Goal: Task Accomplishment & Management: Manage account settings

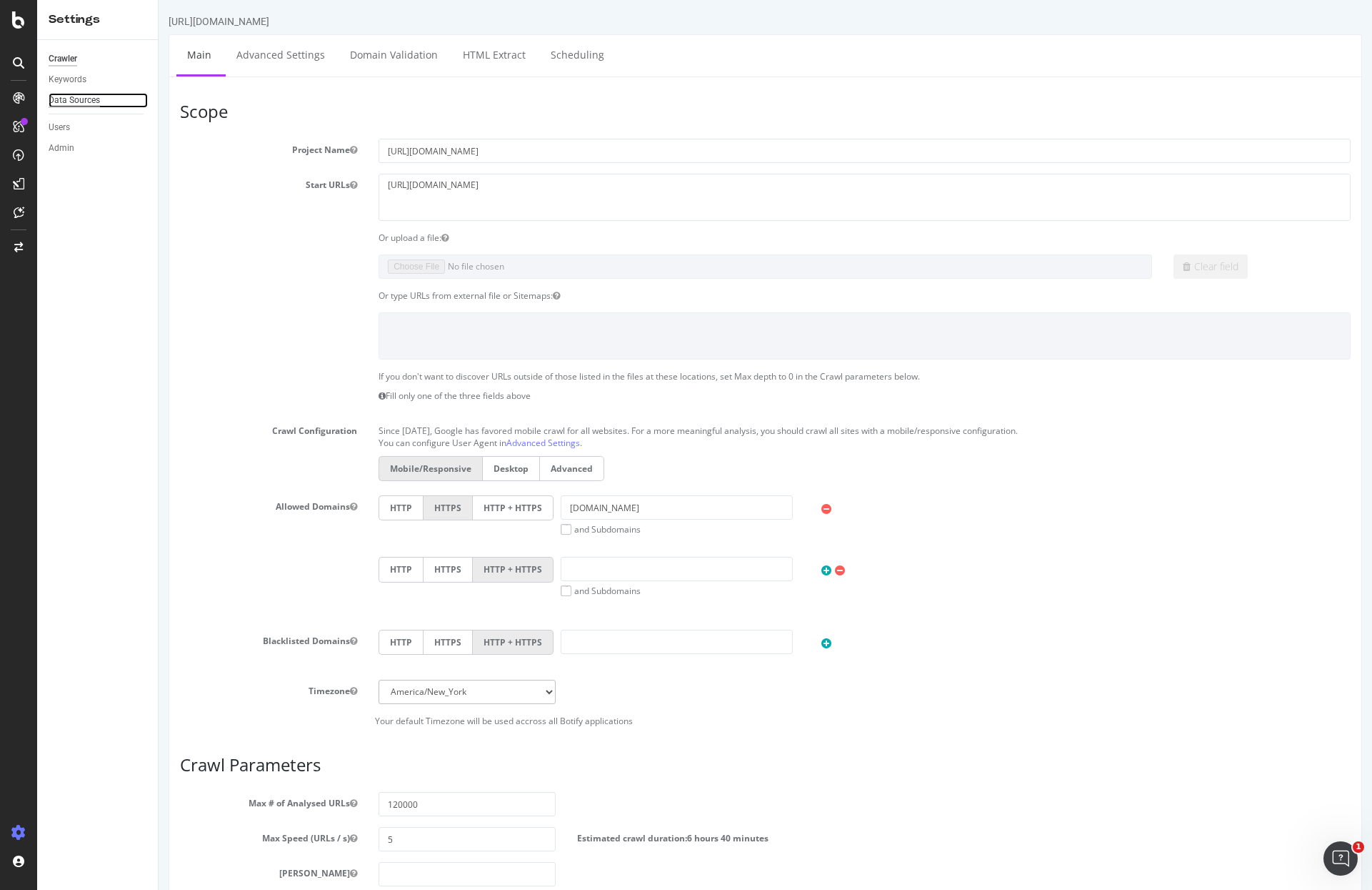
click at [90, 106] on div "Data Sources" at bounding box center [74, 101] width 51 height 15
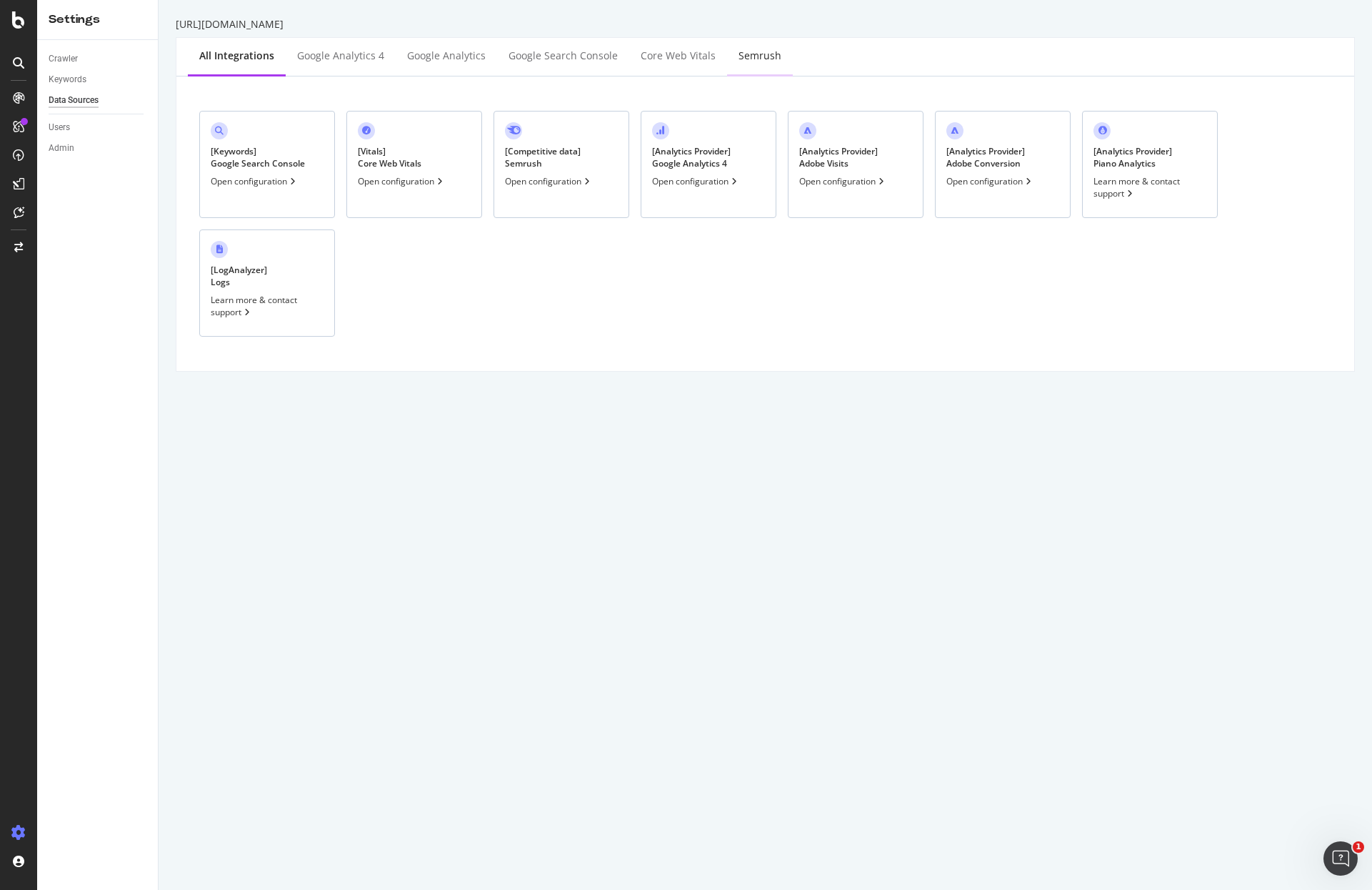
click at [764, 60] on div "Semrush" at bounding box center [760, 55] width 43 height 14
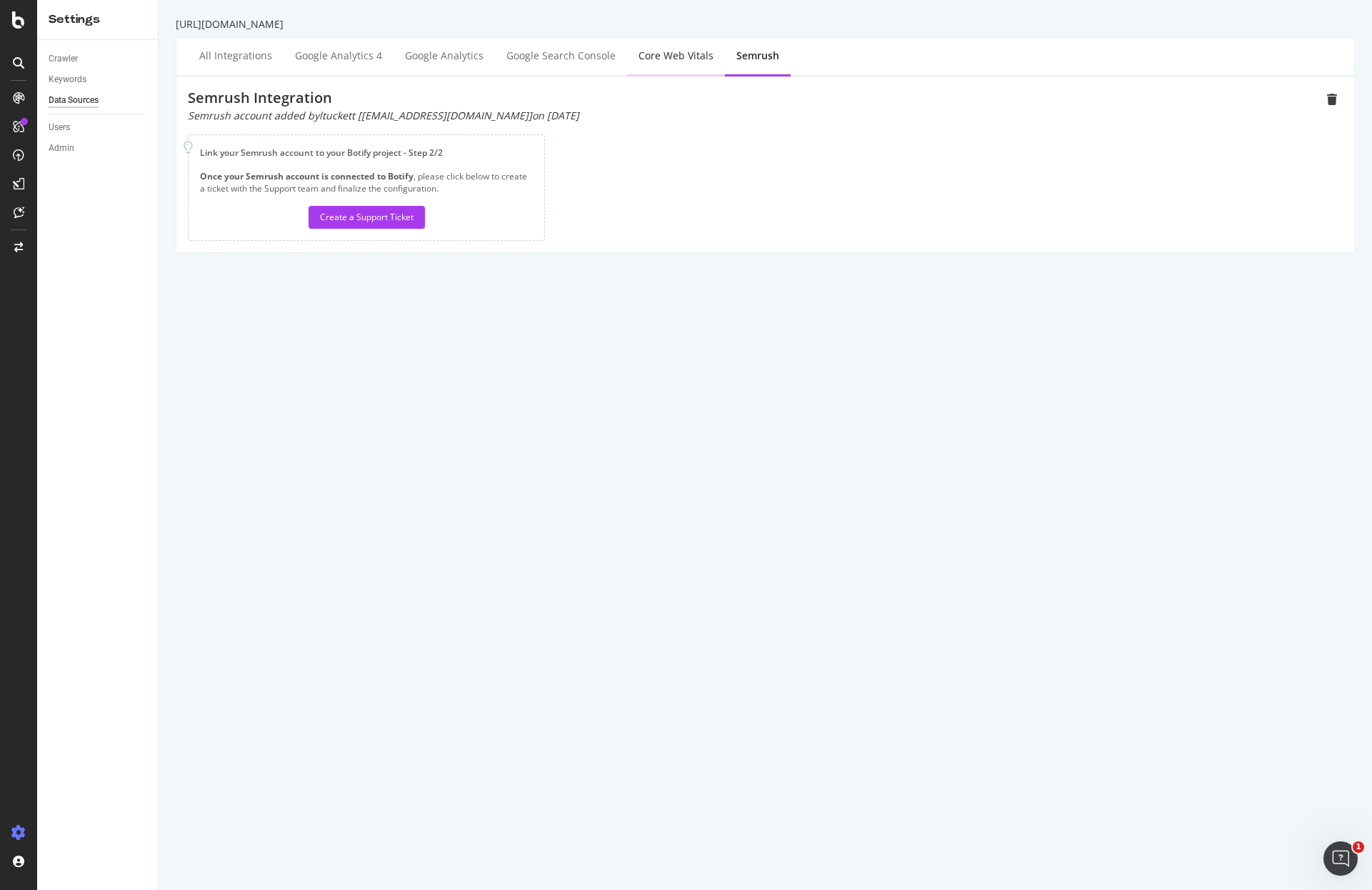
click at [641, 55] on div "Core Web Vitals" at bounding box center [676, 55] width 75 height 14
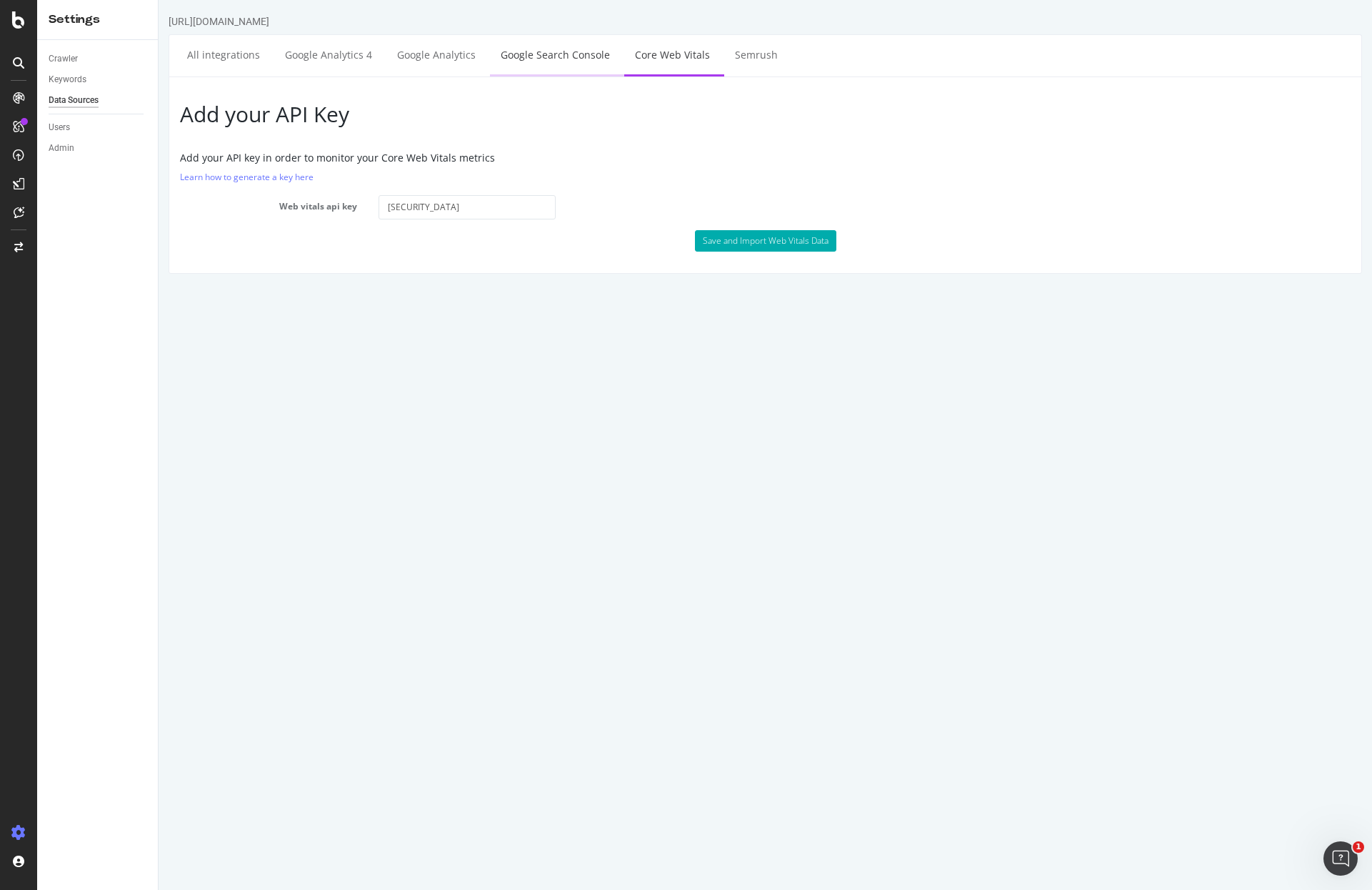
click at [555, 47] on link "Google Search Console" at bounding box center [555, 54] width 131 height 39
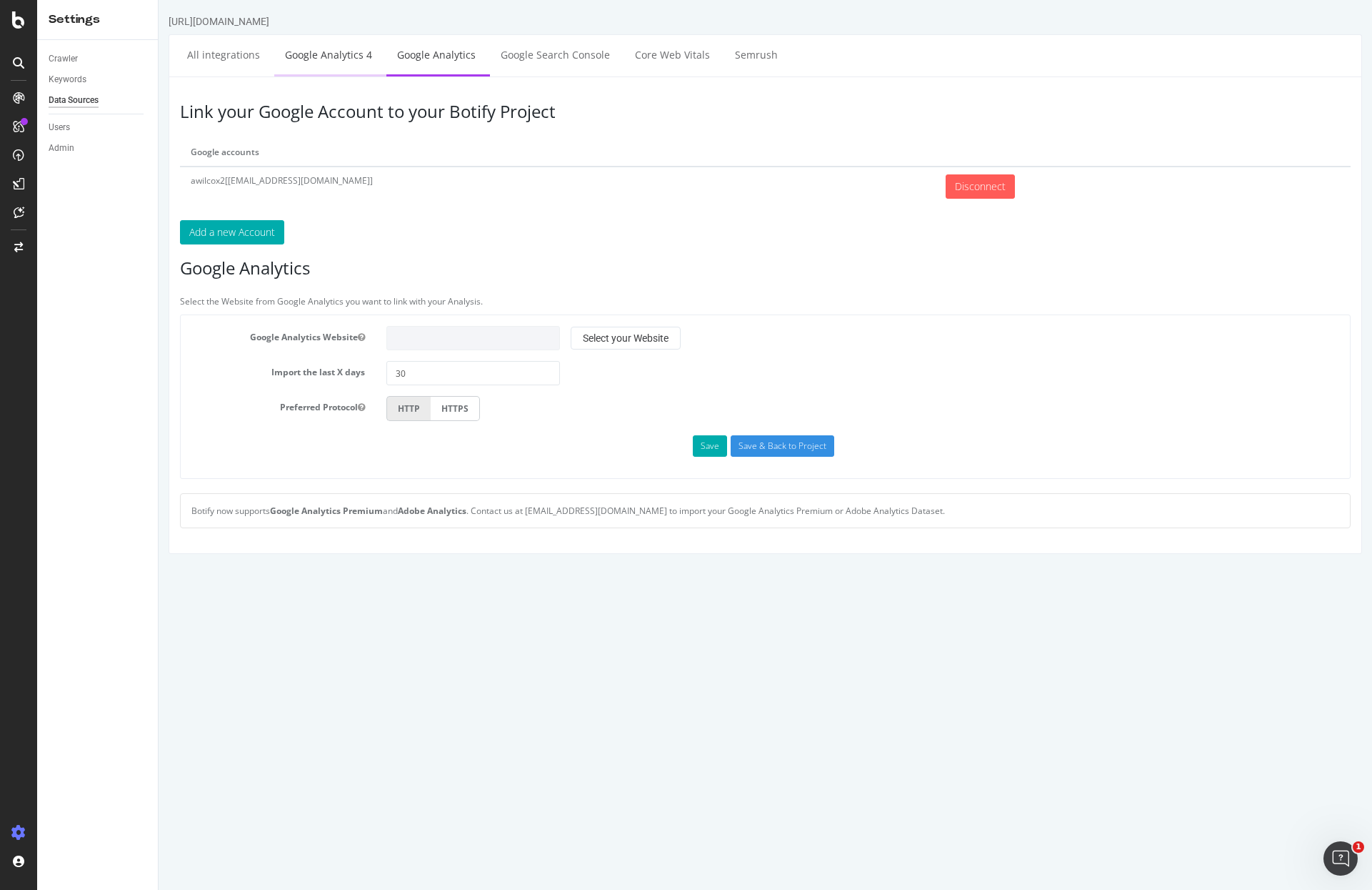
click at [326, 54] on link "Google Analytics 4" at bounding box center [328, 54] width 109 height 39
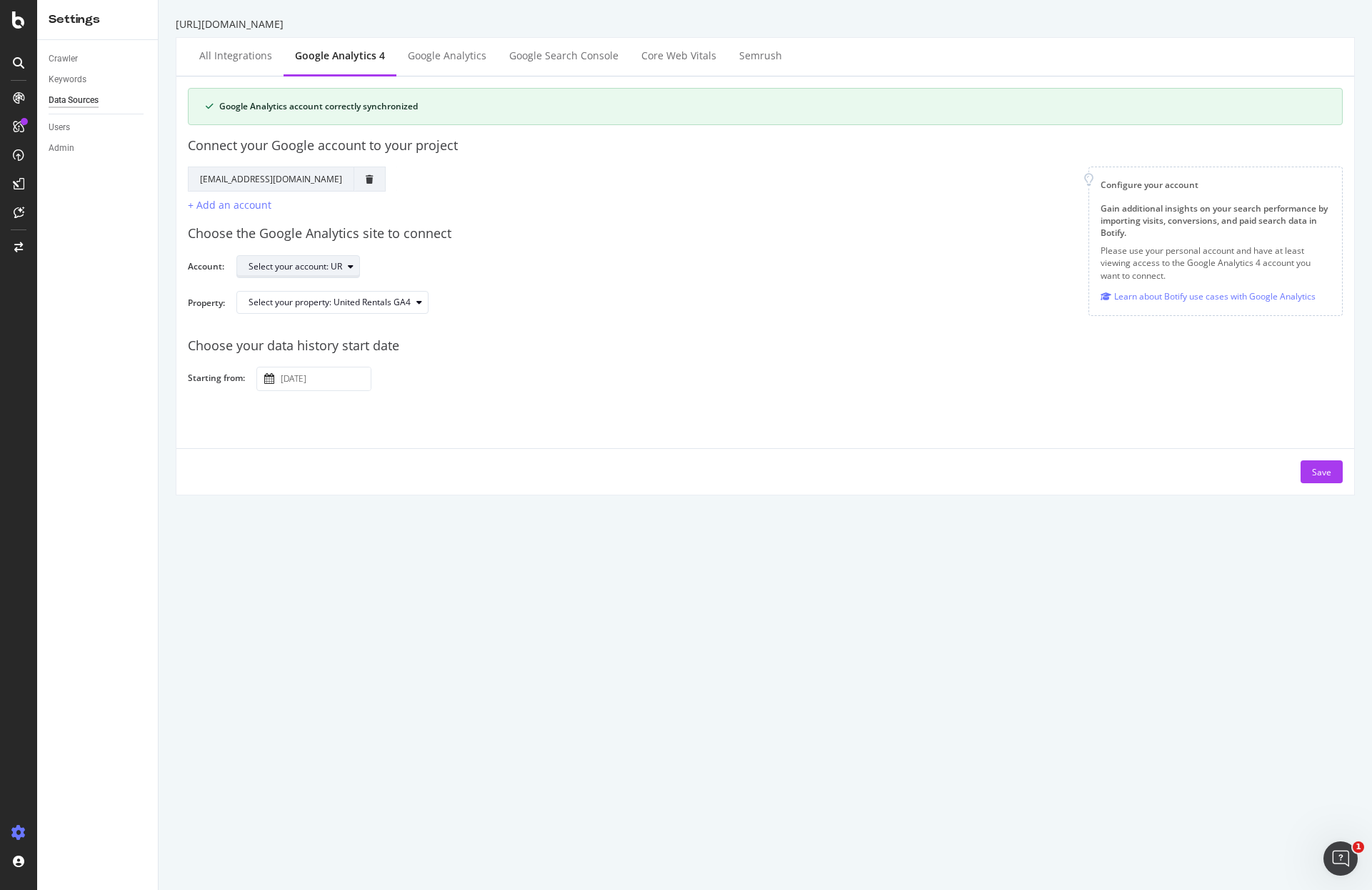
click at [322, 273] on div "Select your account: UR" at bounding box center [304, 266] width 111 height 20
click at [263, 291] on div "UR" at bounding box center [261, 290] width 12 height 12
click at [362, 300] on div "Select your property: United Rentals GA4" at bounding box center [330, 303] width 162 height 8
click at [389, 344] on div "United Rentals GA4" at bounding box center [353, 349] width 219 height 18
click at [780, 291] on div "Select your property: United Rentals GA4" at bounding box center [783, 308] width 1095 height 34
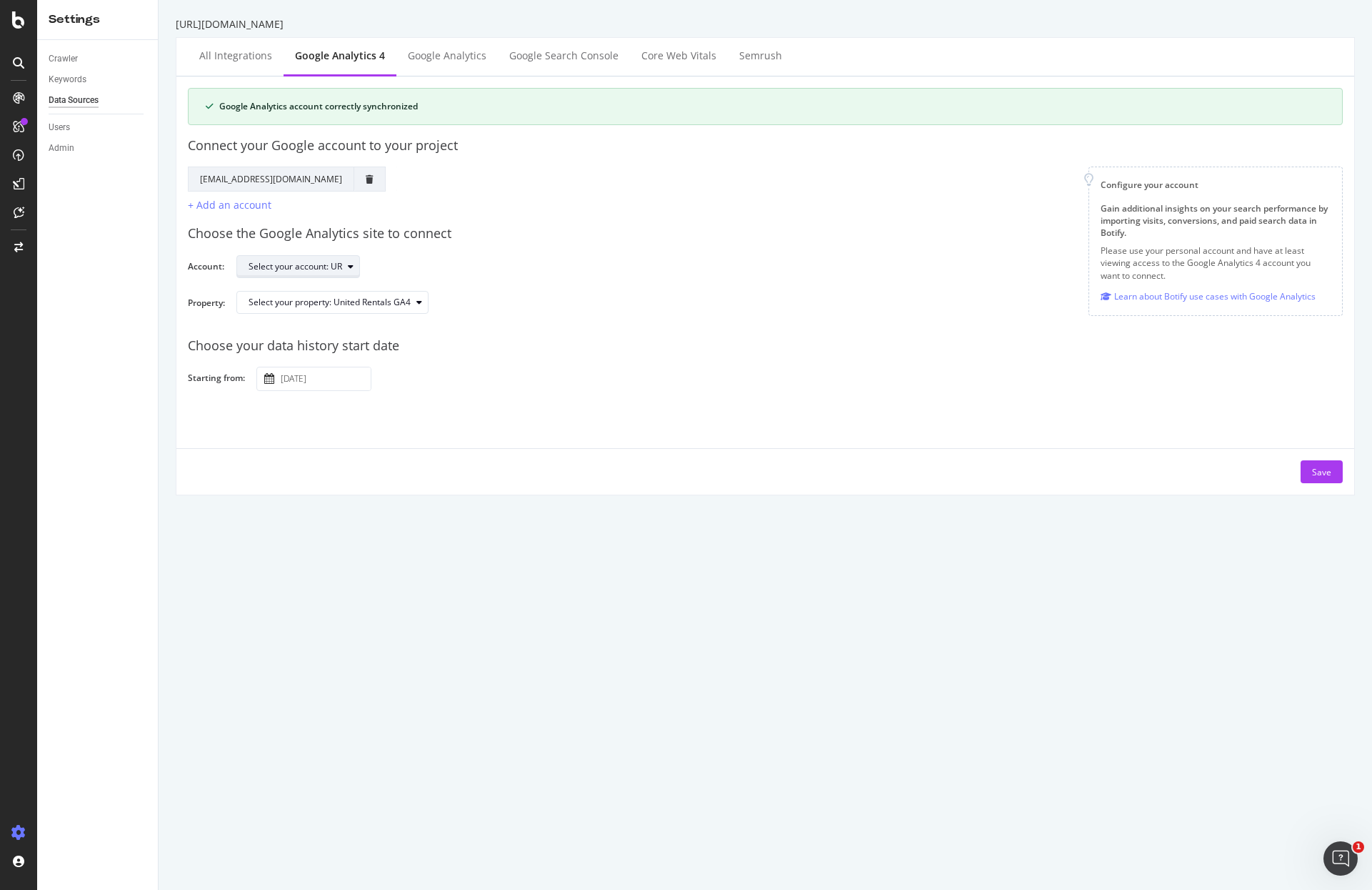
click at [353, 261] on div "Select your account: UR" at bounding box center [304, 266] width 111 height 20
click at [708, 260] on div "Select your account: UR" at bounding box center [783, 267] width 1095 height 25
click at [390, 302] on div "Select your property: United Rentals GA4" at bounding box center [330, 303] width 162 height 8
click at [955, 305] on div "Select your property: United Rentals GA4" at bounding box center [783, 308] width 1095 height 34
click at [1307, 486] on div "Google Analytics account correctly synchronized Connect your Google account to …" at bounding box center [766, 285] width 1178 height 418
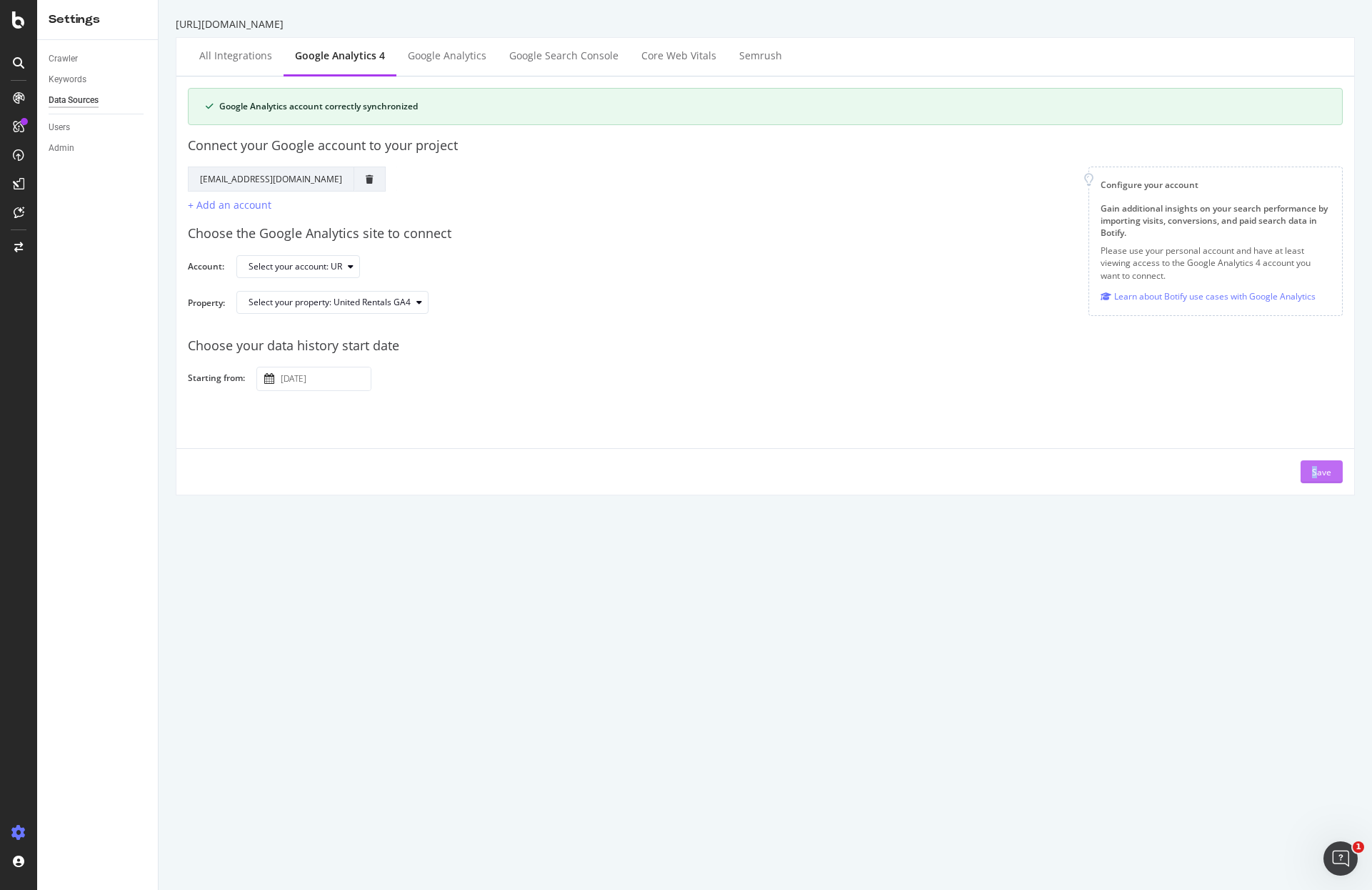
click at [1312, 471] on div "Save" at bounding box center [1321, 472] width 19 height 12
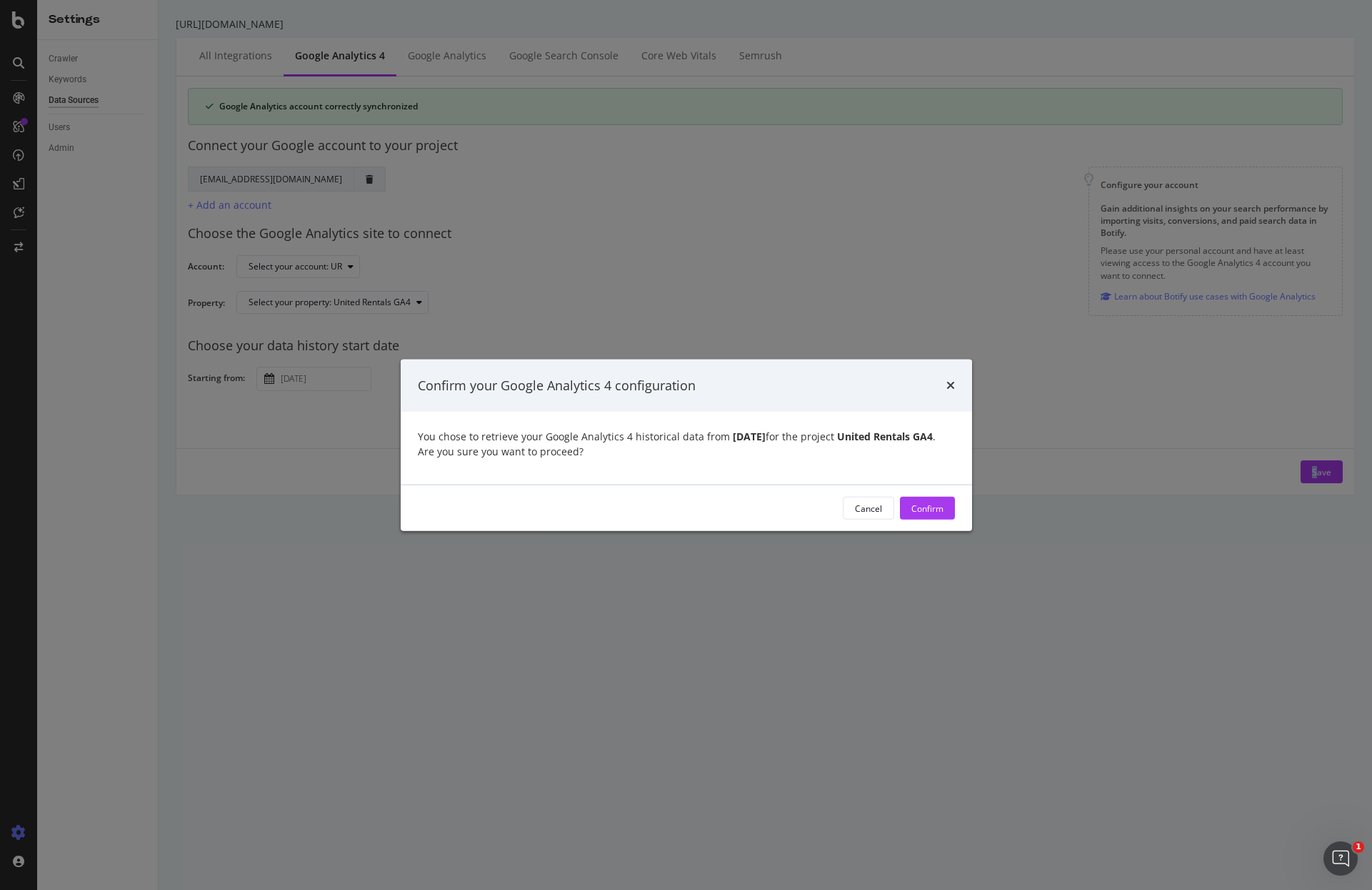
click at [861, 514] on div "Cancel" at bounding box center [869, 508] width 27 height 12
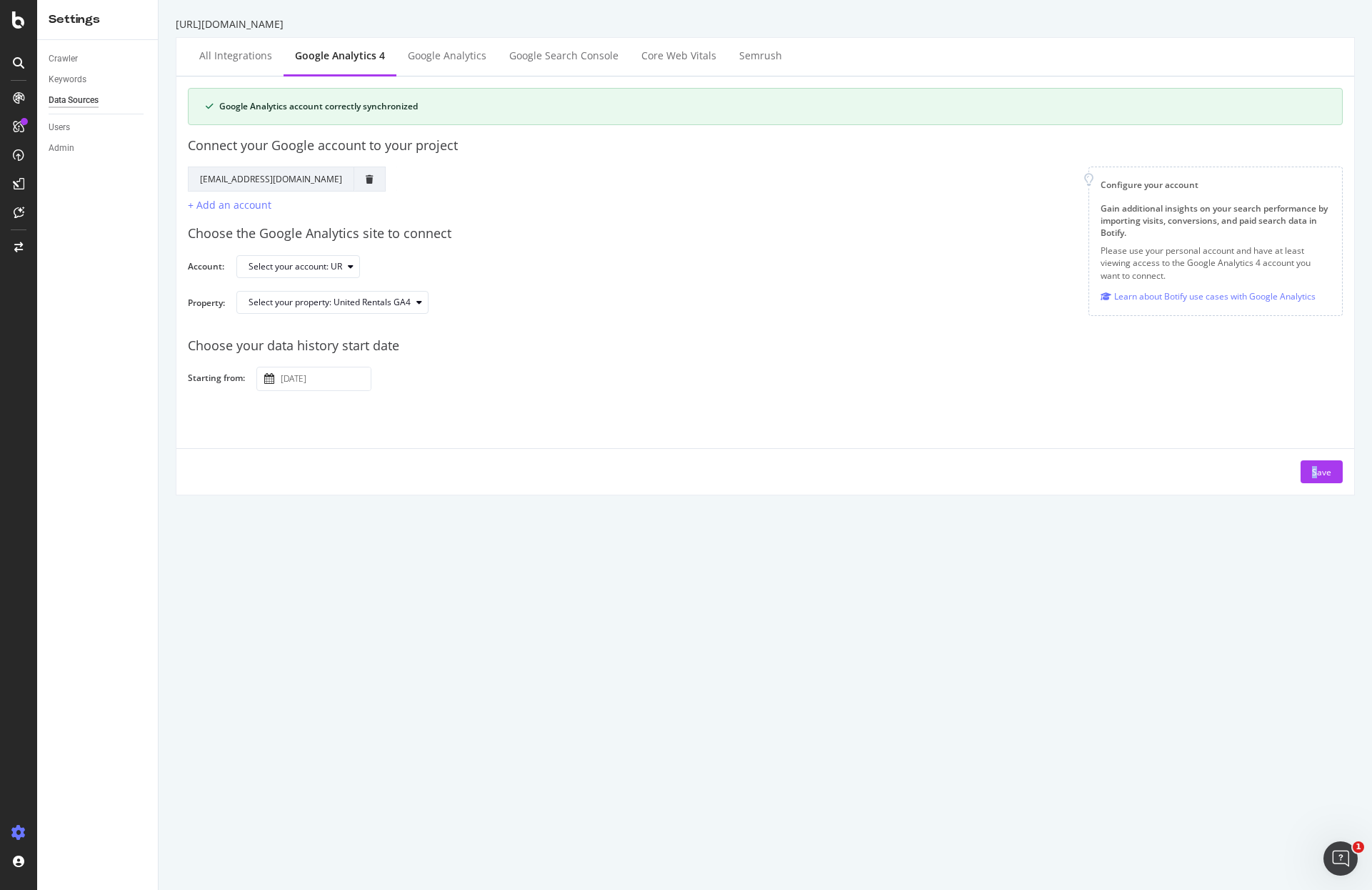
click at [368, 380] on input "[DATE]" at bounding box center [324, 378] width 93 height 23
click at [277, 149] on icon "Move backward to switch to the previous month." at bounding box center [281, 158] width 18 height 20
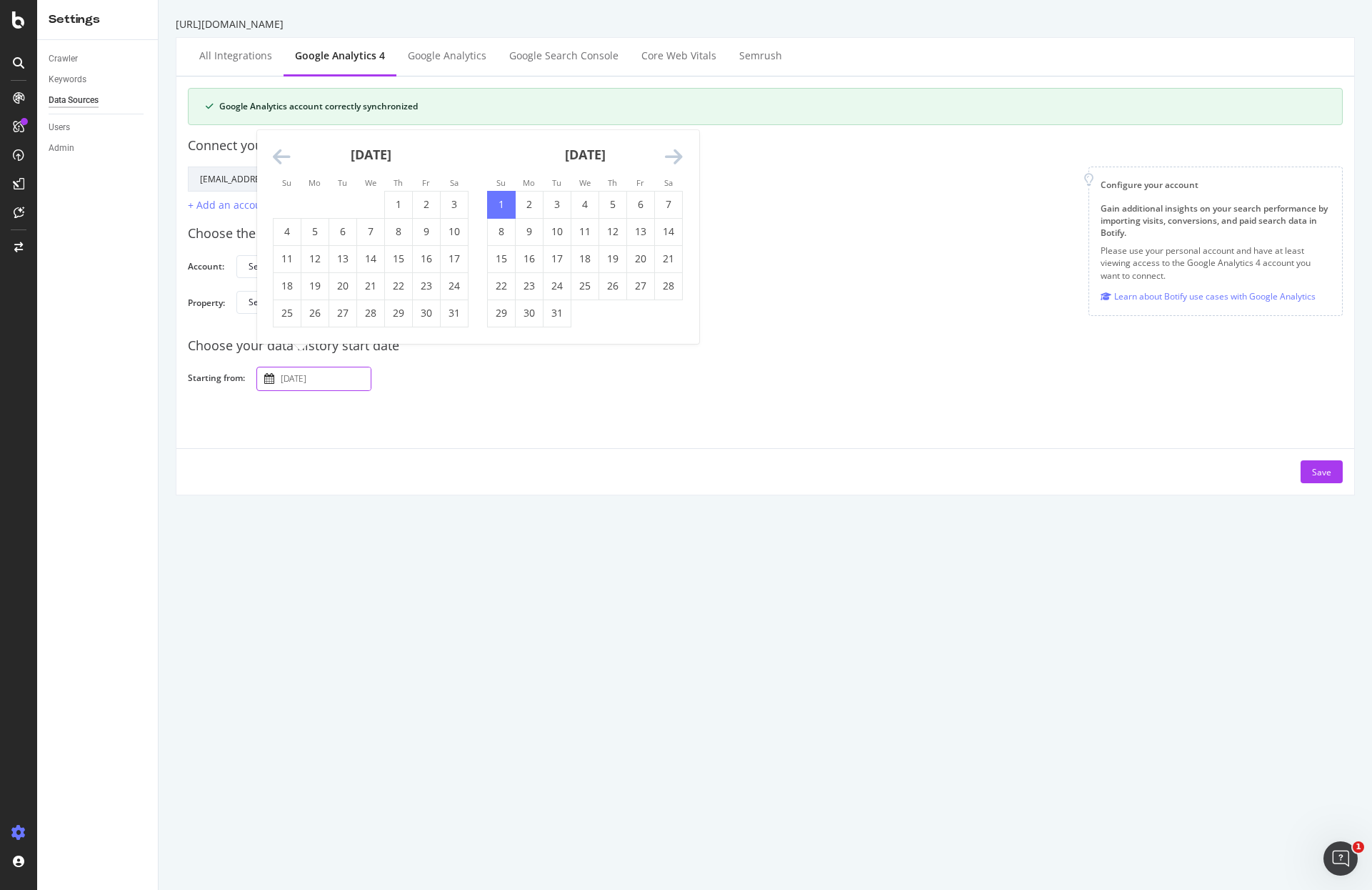
click at [277, 149] on icon "Move backward to switch to the previous month." at bounding box center [281, 158] width 18 height 20
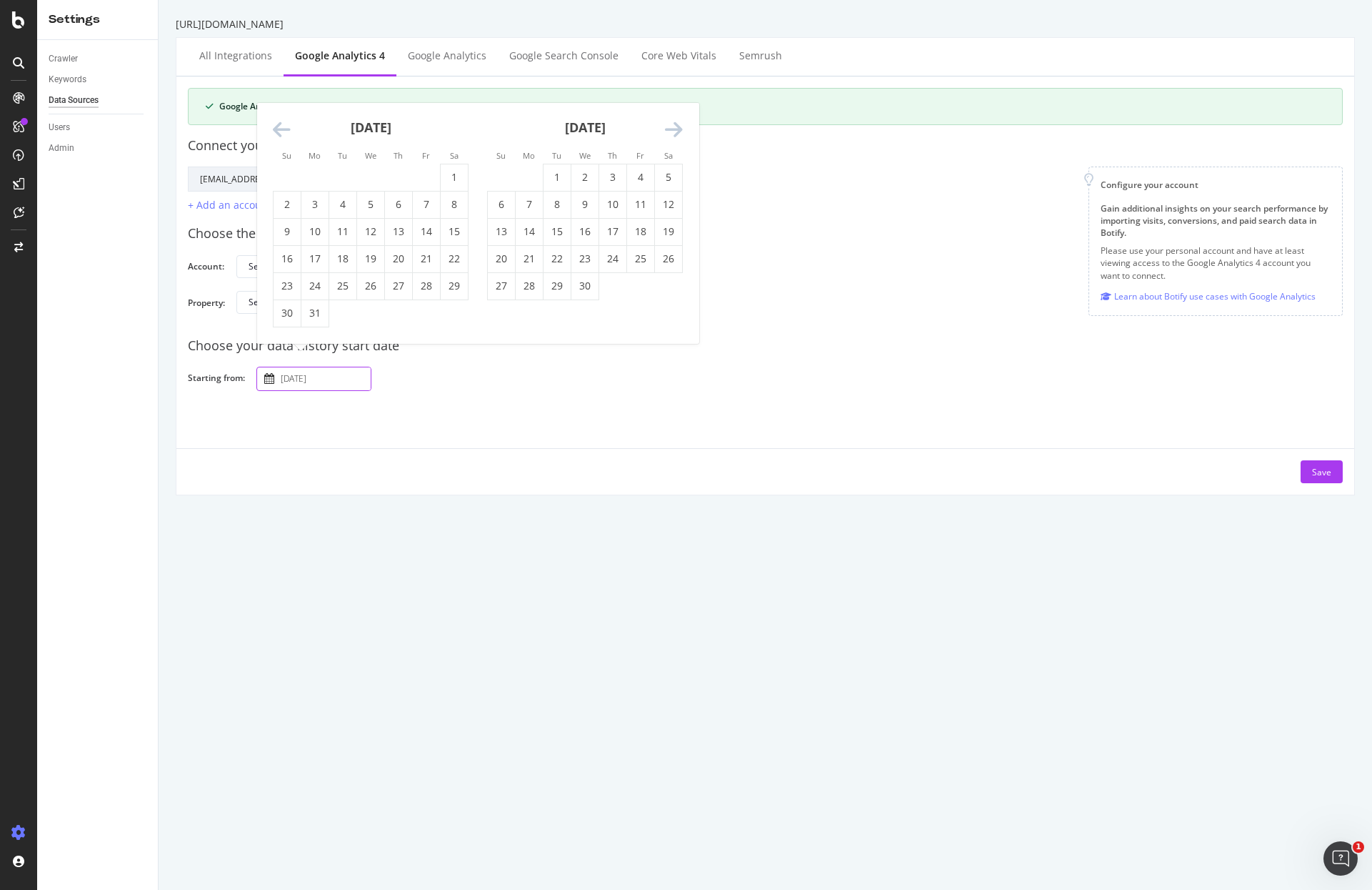
click at [277, 149] on div "Su Mo Tu We Th Fr Sa Su Mo Tu We Th Fr Sa [DATE] 1 2 3 4 5 6 7 8 9 10 11 12 13 …" at bounding box center [477, 223] width 441 height 241
click at [277, 149] on li "Su" at bounding box center [286, 155] width 28 height 14
click at [274, 127] on icon "Move backward to switch to the previous month." at bounding box center [281, 130] width 18 height 20
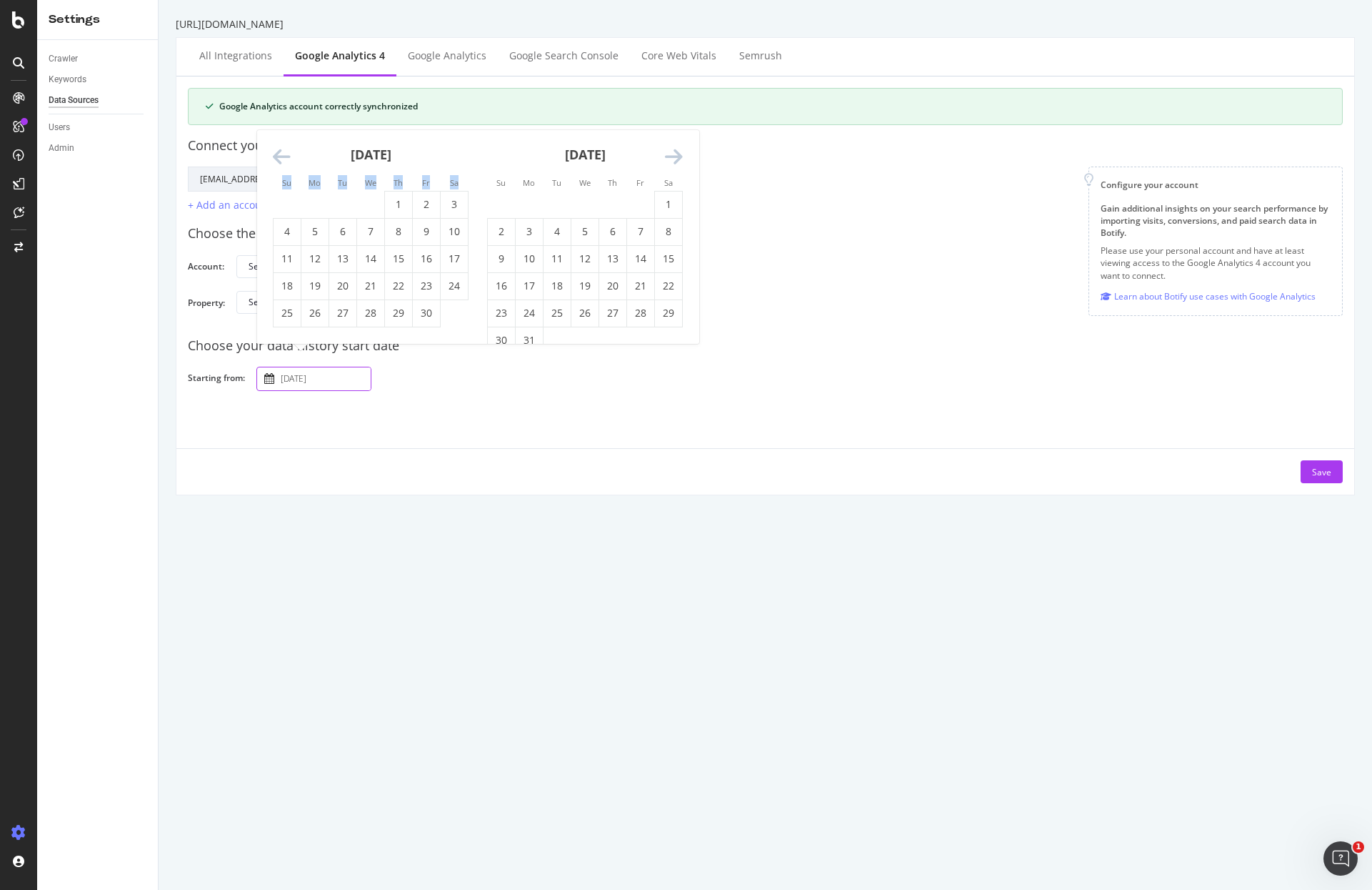
click at [274, 127] on div "Connect your Google account to your project Google Account Action Reconnect Acc…" at bounding box center [765, 168] width 1155 height 88
click at [308, 374] on input "[DATE]" at bounding box center [324, 378] width 93 height 23
click at [290, 385] on input "[DATE]" at bounding box center [324, 378] width 93 height 23
type input "[DATE]"
click at [508, 399] on div "Google Analytics account correctly synchronized Connect your Google account to …" at bounding box center [765, 286] width 1155 height 396
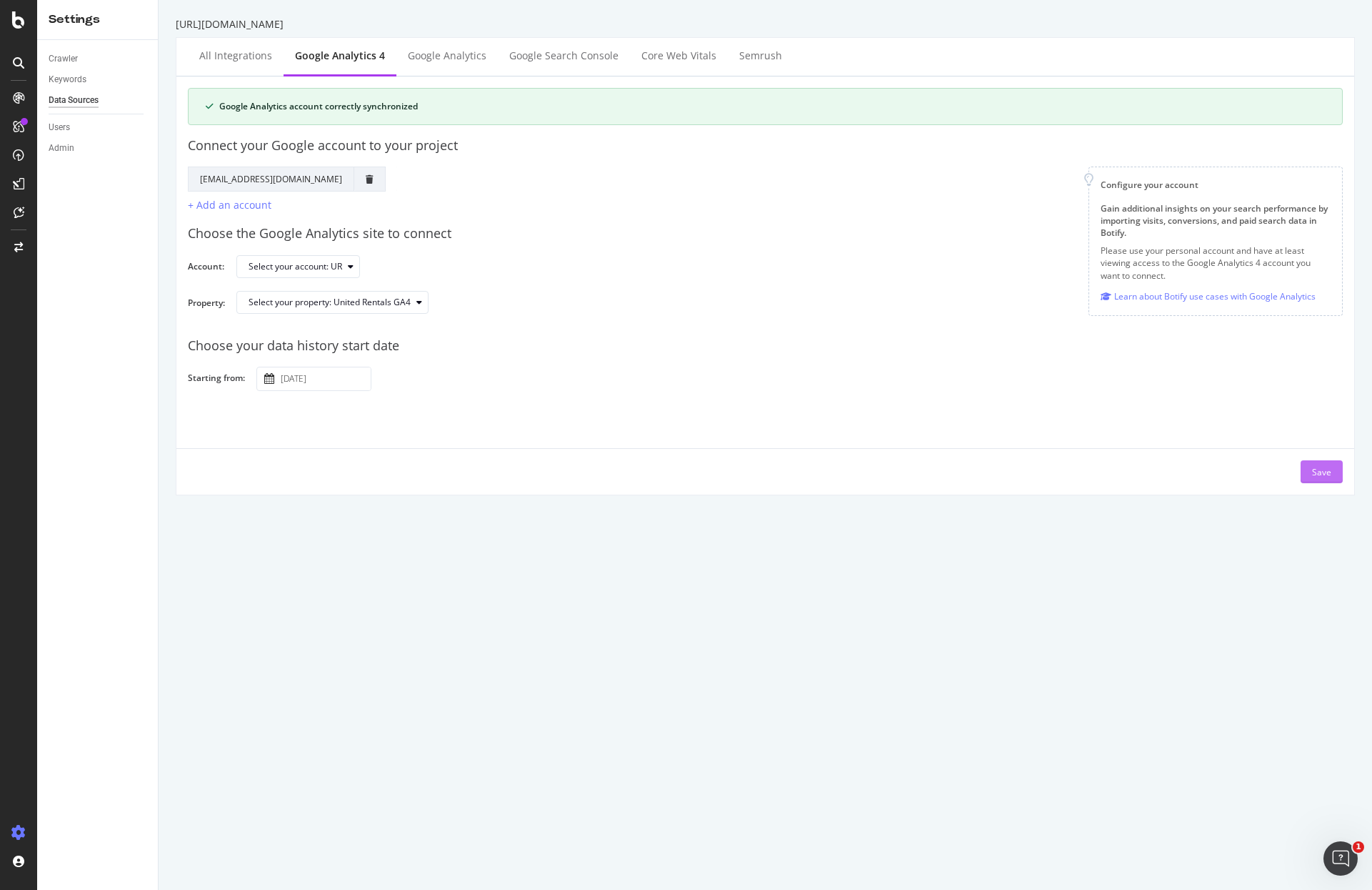
click at [1323, 468] on button "Save" at bounding box center [1322, 471] width 42 height 23
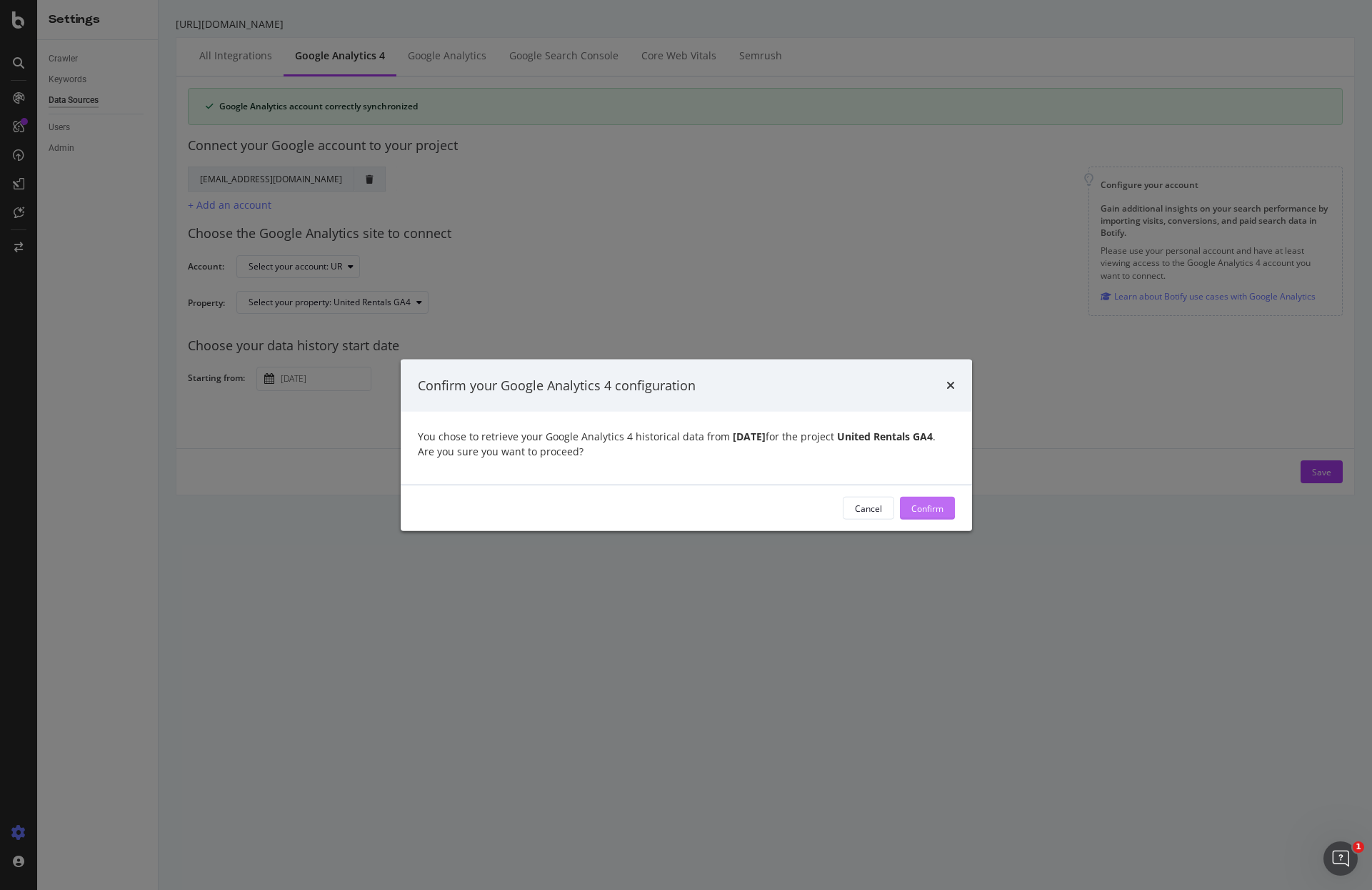
click at [911, 514] on div "Confirm" at bounding box center [927, 508] width 32 height 12
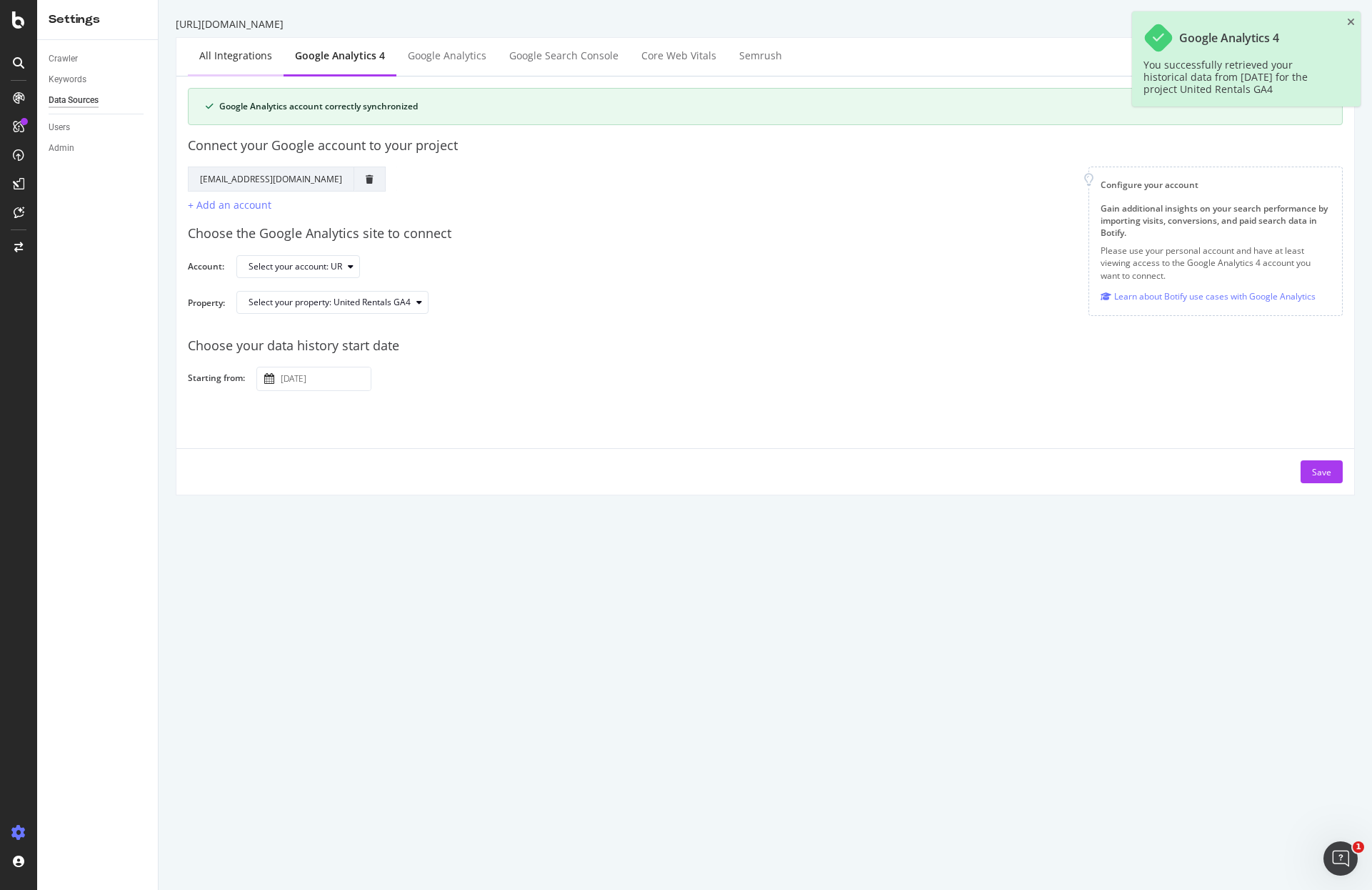
click at [220, 65] on div "All integrations" at bounding box center [235, 56] width 95 height 39
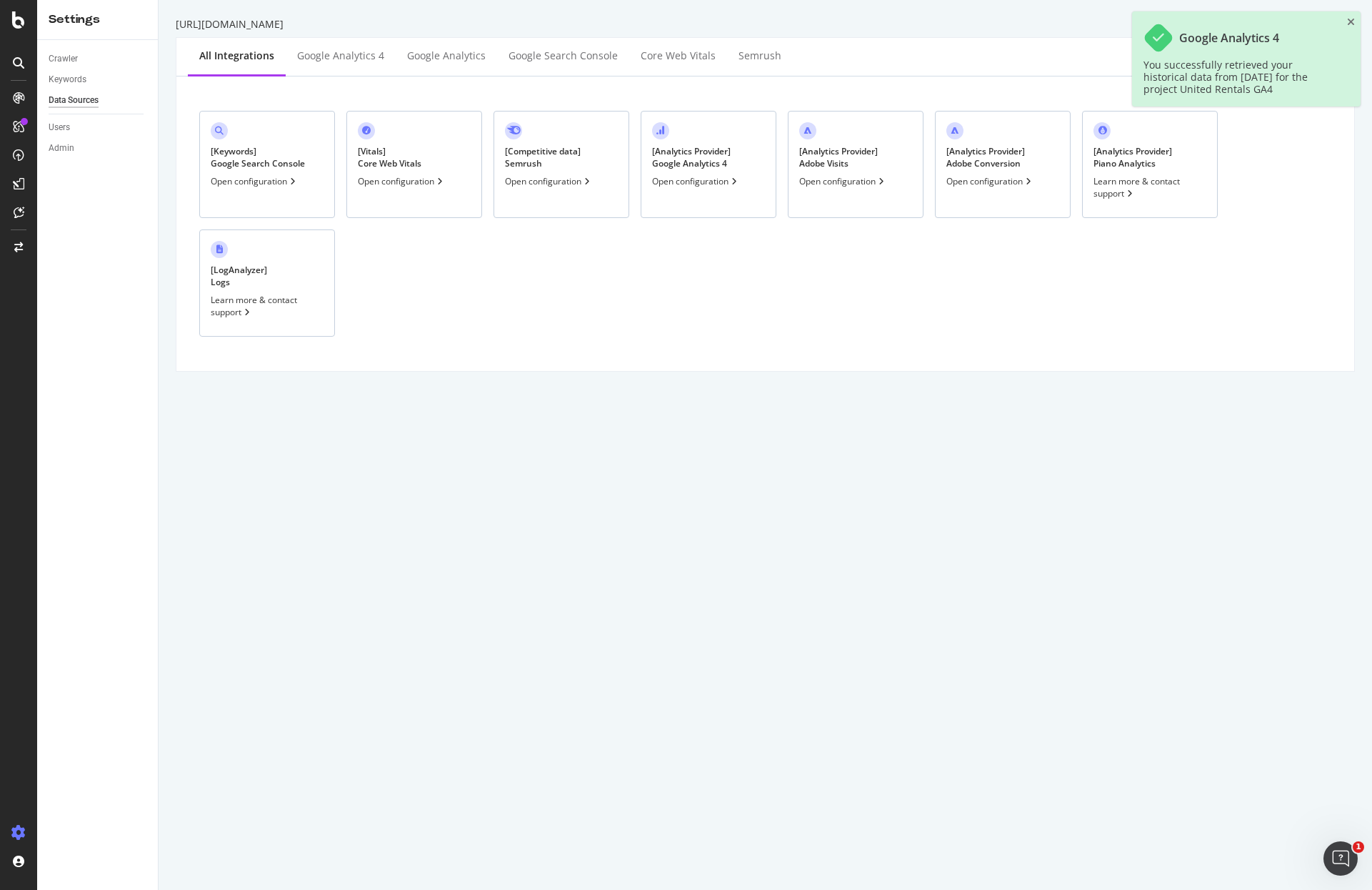
click at [1346, 22] on div "Google Analytics 4 You successfully retrieved your historical data from [DATE] …" at bounding box center [1246, 59] width 229 height 95
click at [1351, 21] on icon "close toast" at bounding box center [1350, 22] width 8 height 10
